Goal: Navigation & Orientation: Find specific page/section

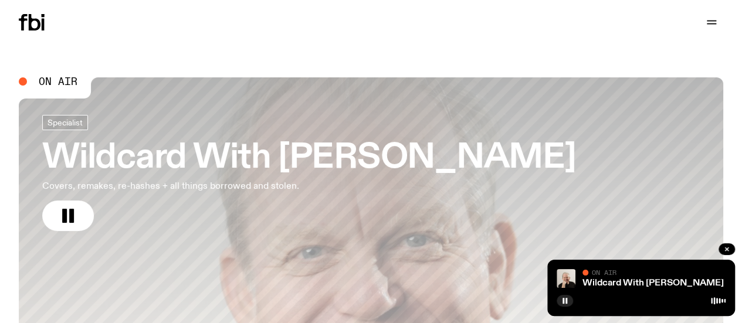
click at [0, 0] on link "Newsletter" at bounding box center [0, 0] width 0 height 0
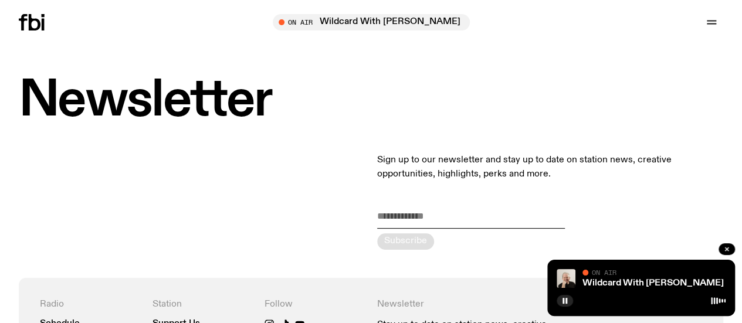
click at [40, 22] on icon at bounding box center [35, 22] width 12 height 16
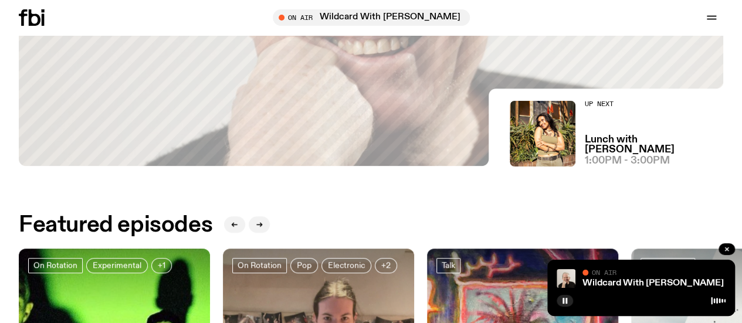
scroll to position [346, 0]
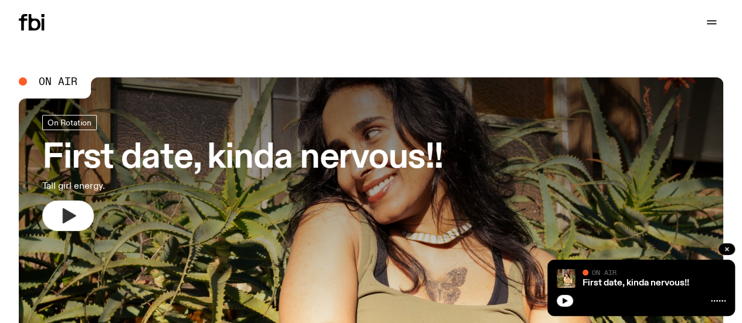
click at [65, 228] on button "button" at bounding box center [68, 216] width 52 height 31
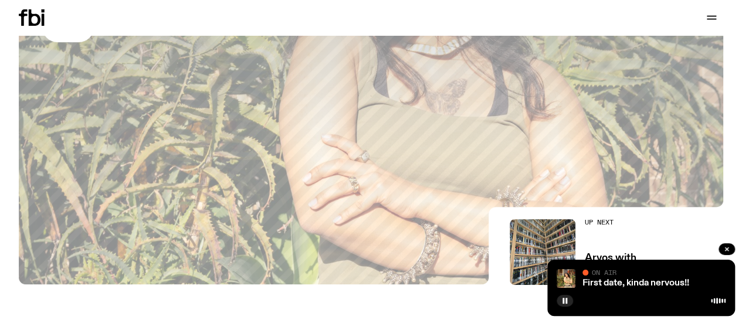
scroll to position [73, 0]
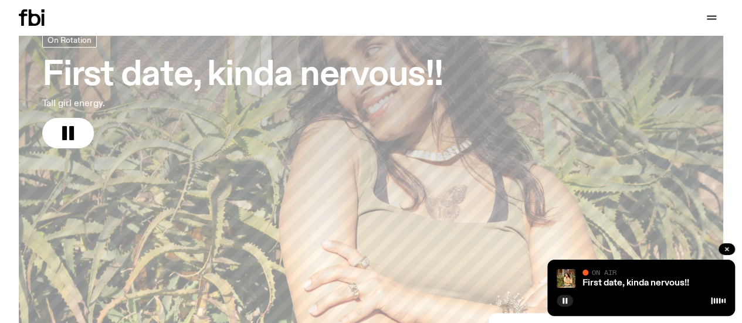
click at [0, 0] on icon "button" at bounding box center [0, 0] width 0 height 0
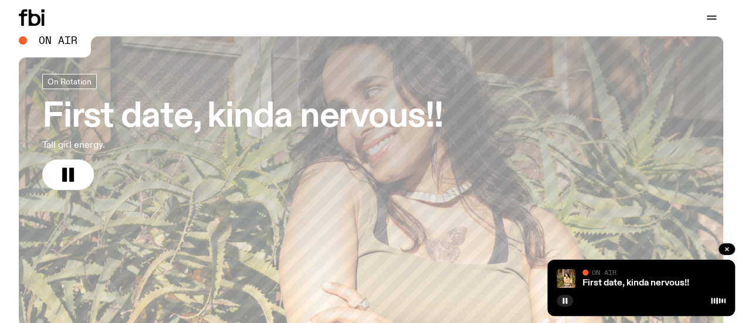
scroll to position [0, 0]
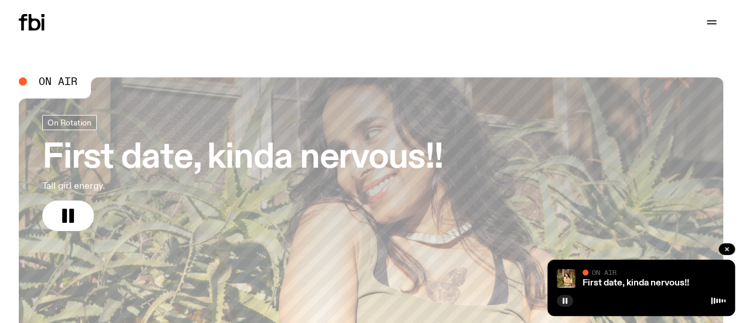
click at [0, 0] on link "Schedule" at bounding box center [0, 0] width 0 height 0
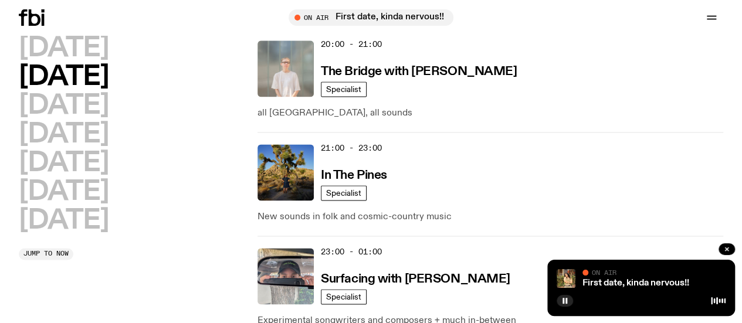
scroll to position [814, 0]
